Goal: Entertainment & Leisure: Consume media (video, audio)

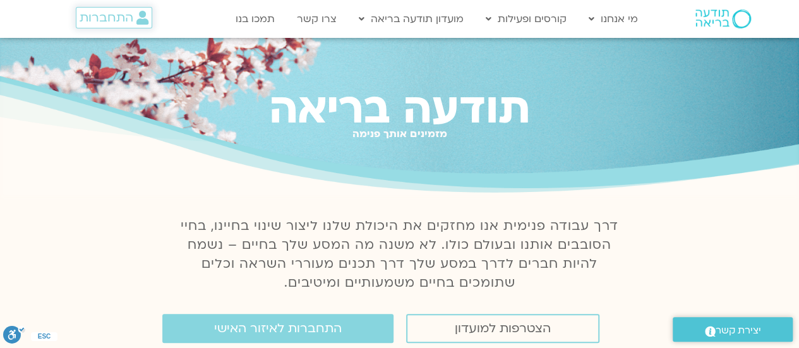
click at [110, 20] on span "התחברות" at bounding box center [107, 18] width 54 height 14
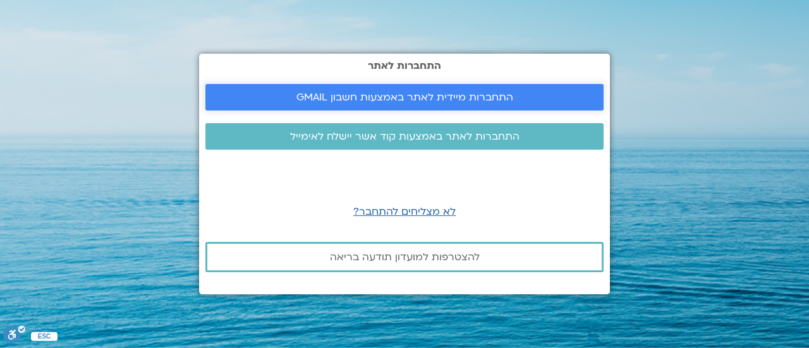
click at [309, 96] on span "התחברות מיידית לאתר באמצעות חשבון GMAIL" at bounding box center [404, 97] width 217 height 11
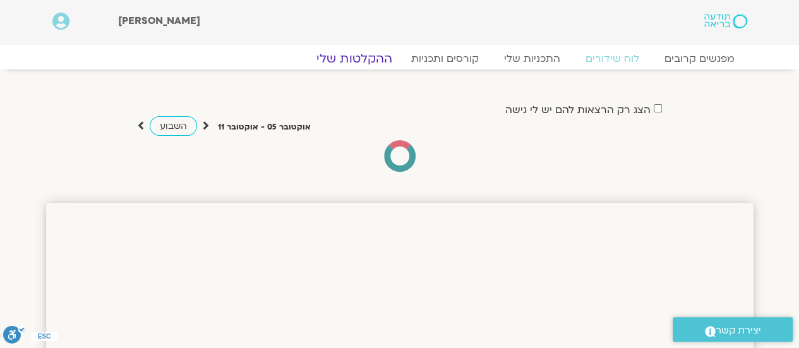
click at [351, 58] on link "ההקלטות שלי" at bounding box center [354, 58] width 106 height 15
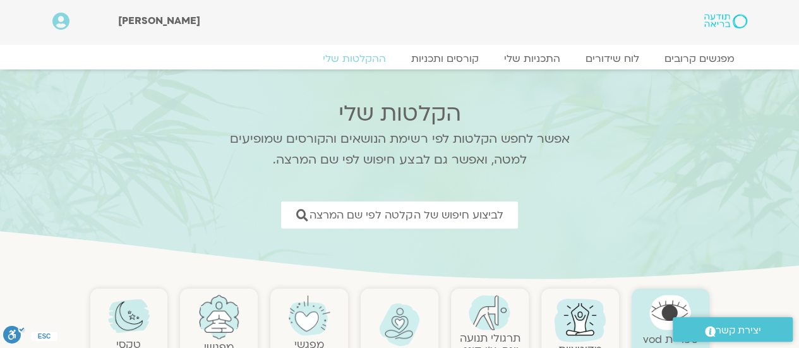
click at [131, 317] on img at bounding box center [129, 316] width 42 height 42
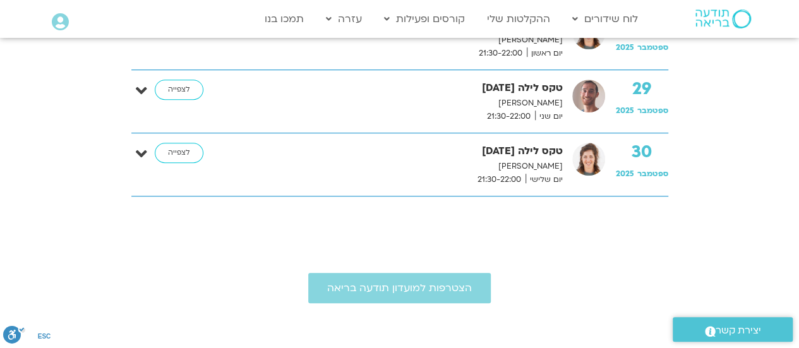
scroll to position [413, 0]
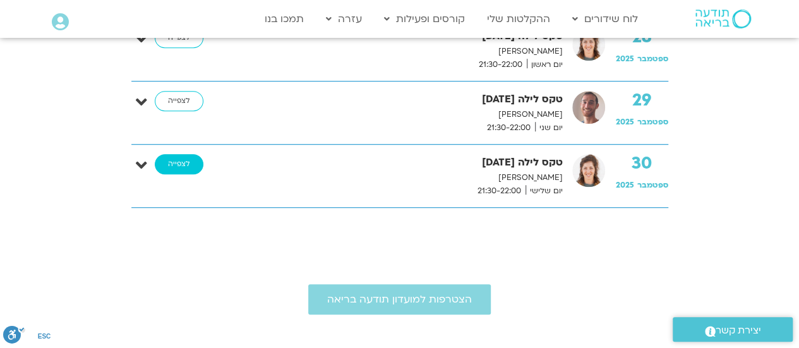
click at [169, 169] on link "לצפייה" at bounding box center [179, 164] width 49 height 20
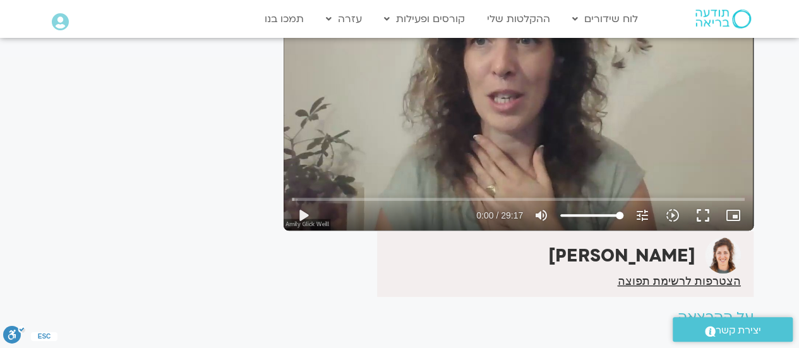
scroll to position [166, 0]
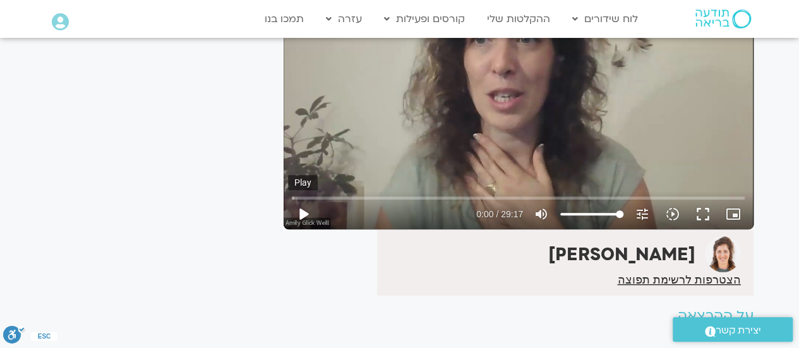
click at [303, 218] on button "play_arrow" at bounding box center [303, 214] width 30 height 30
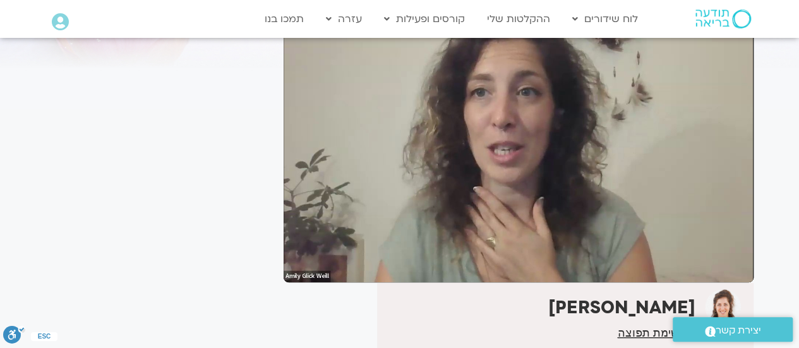
scroll to position [111, 0]
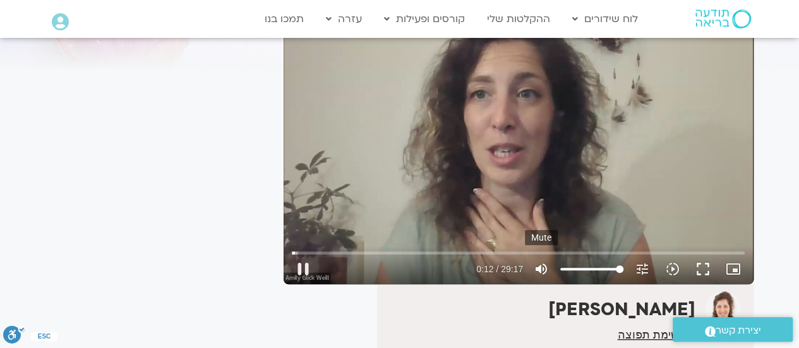
type input "12.785272"
click at [541, 269] on icon "volume_up" at bounding box center [541, 269] width 15 height 15
type input "0"
type input "13.442972"
click at [541, 269] on icon "volume_off" at bounding box center [541, 269] width 15 height 15
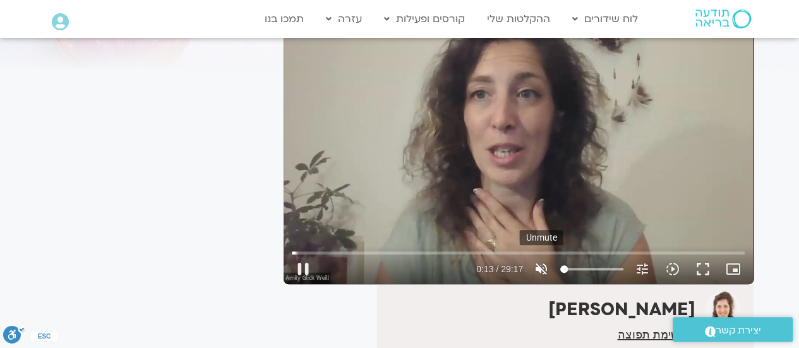
type input "100"
click at [317, 252] on input "Seek" at bounding box center [518, 253] width 453 height 8
click at [346, 251] on input "Seek" at bounding box center [518, 253] width 453 height 8
click at [363, 250] on input "Seek" at bounding box center [518, 253] width 453 height 8
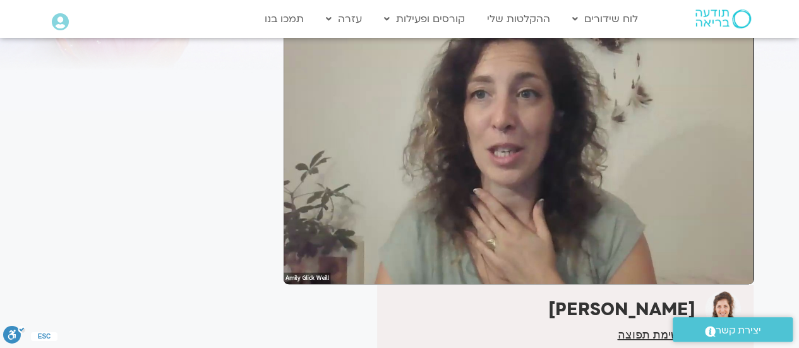
click at [346, 311] on div "אמילי גליק" at bounding box center [519, 318] width 470 height 66
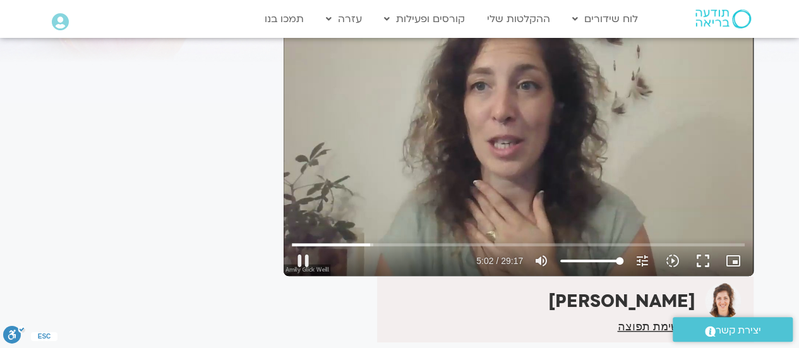
scroll to position [121, 0]
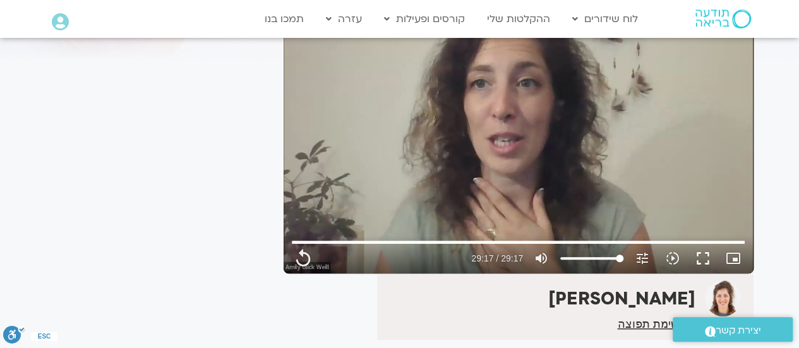
type input "1757.84"
